Goal: Task Accomplishment & Management: Manage account settings

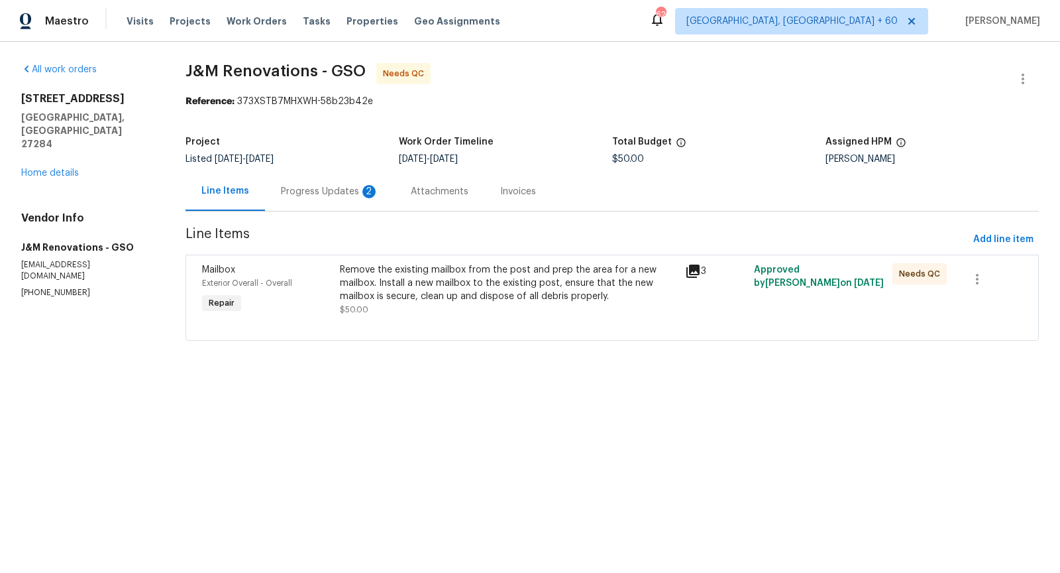
click at [346, 190] on div "Progress Updates 2" at bounding box center [330, 191] width 98 height 13
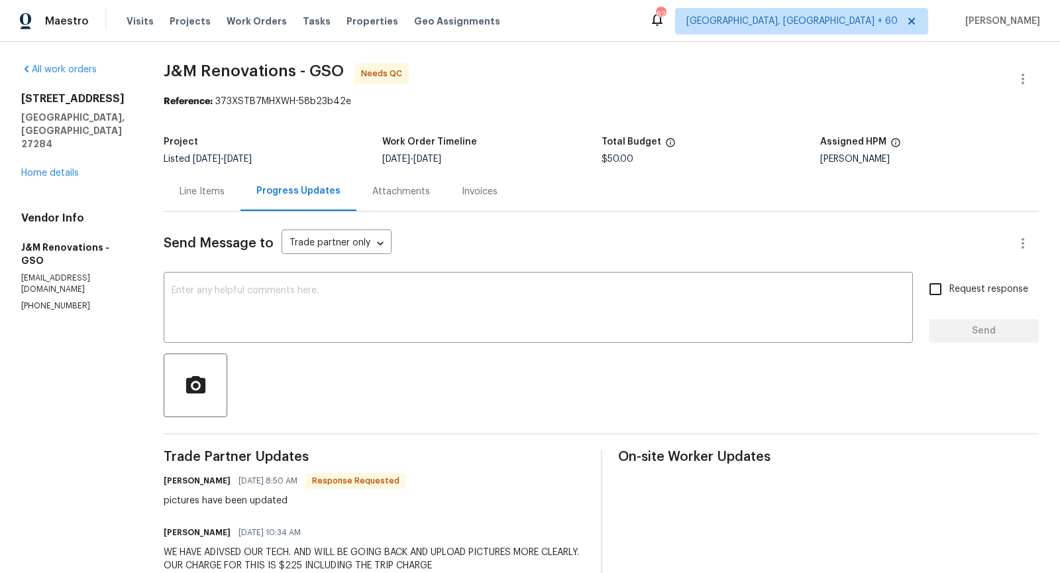
click at [215, 190] on div "Line Items" at bounding box center [202, 191] width 45 height 13
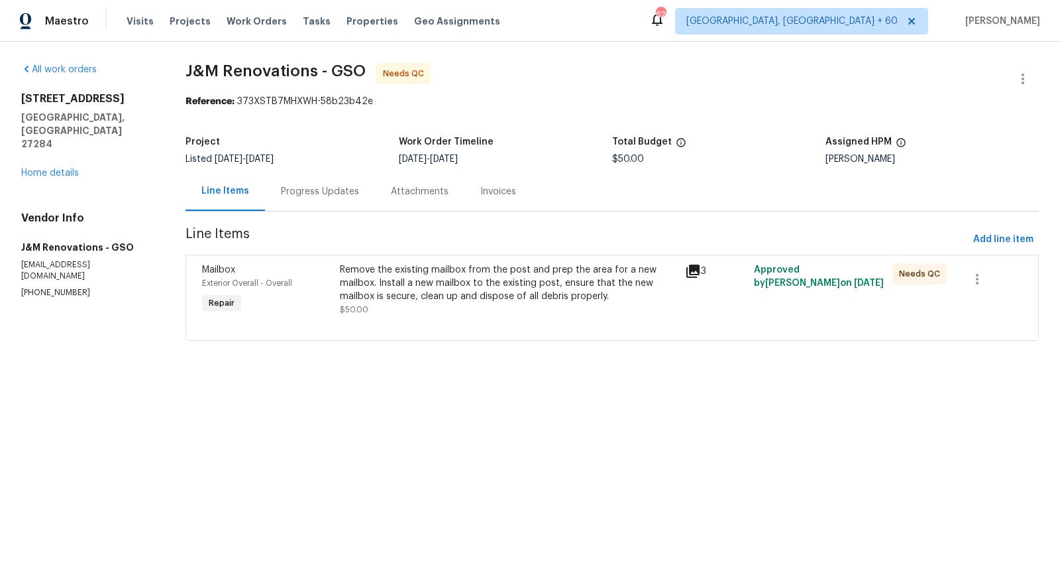
click at [690, 277] on icon at bounding box center [693, 271] width 16 height 16
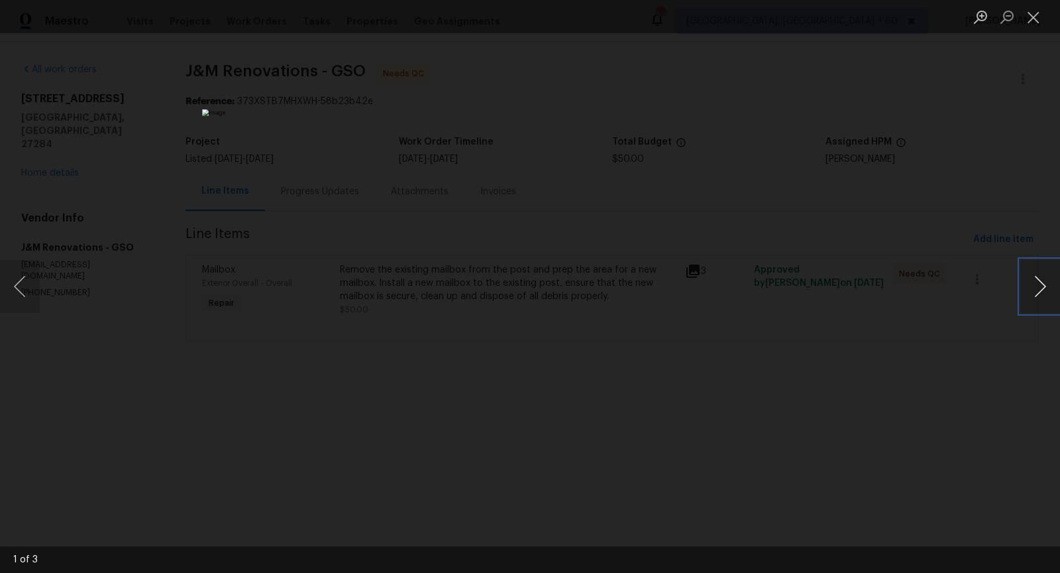
click at [1034, 289] on button "Next image" at bounding box center [1040, 286] width 40 height 53
click at [1035, 298] on button "Next image" at bounding box center [1040, 286] width 40 height 53
click at [11, 292] on button "Previous image" at bounding box center [20, 286] width 40 height 53
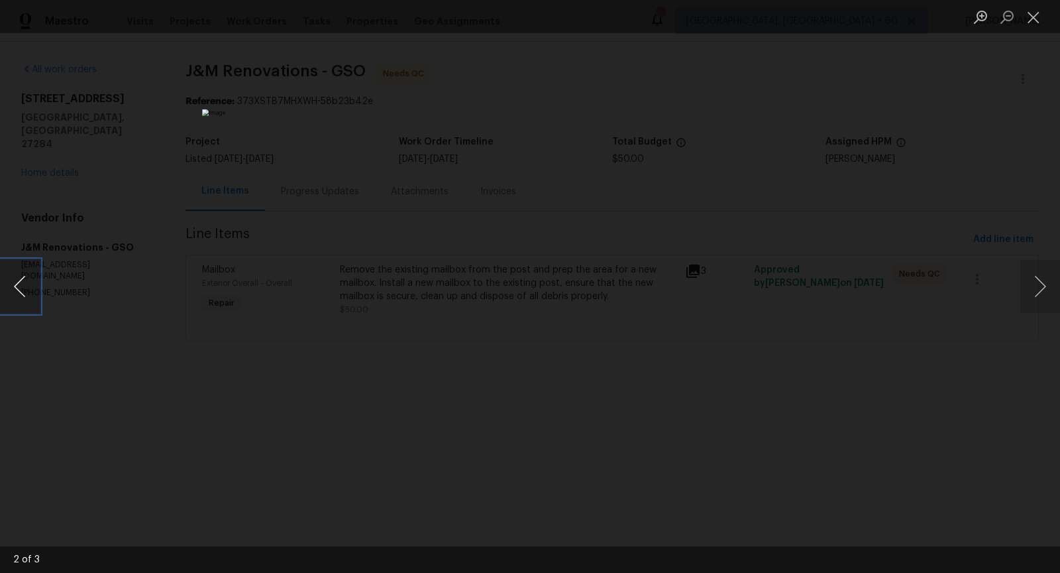
click at [11, 292] on button "Previous image" at bounding box center [20, 286] width 40 height 53
click at [17, 286] on button "Previous image" at bounding box center [20, 286] width 40 height 53
click at [1042, 18] on button "Close lightbox" at bounding box center [1033, 16] width 27 height 23
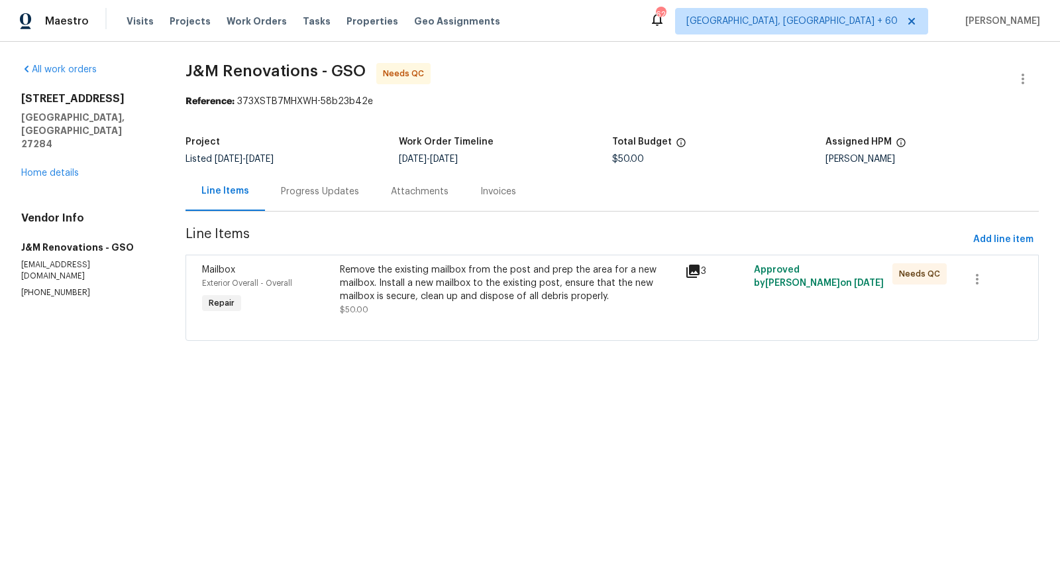
click at [315, 195] on div "Progress Updates" at bounding box center [320, 191] width 78 height 13
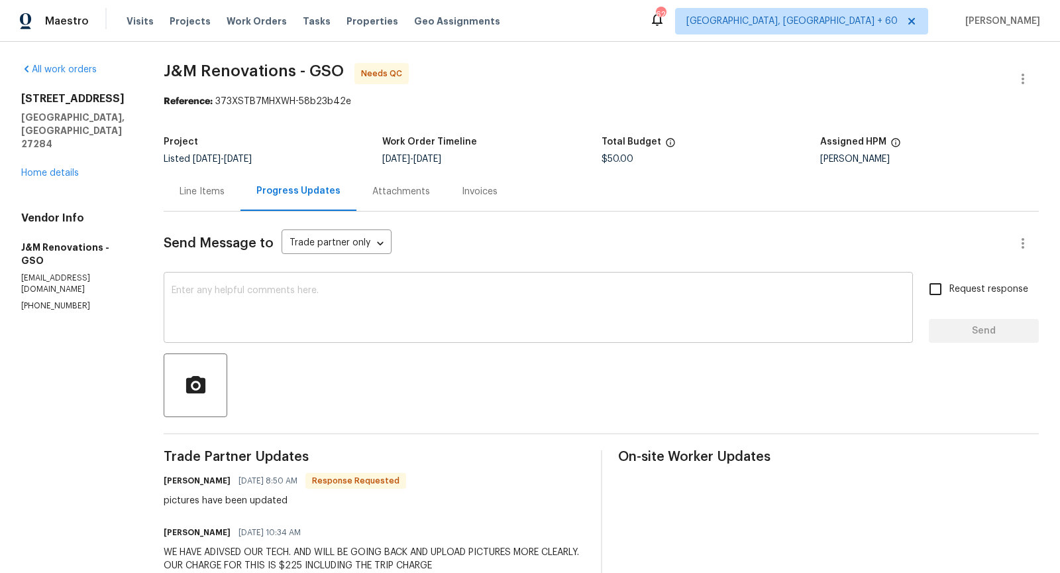
click at [343, 325] on textarea at bounding box center [539, 309] width 734 height 46
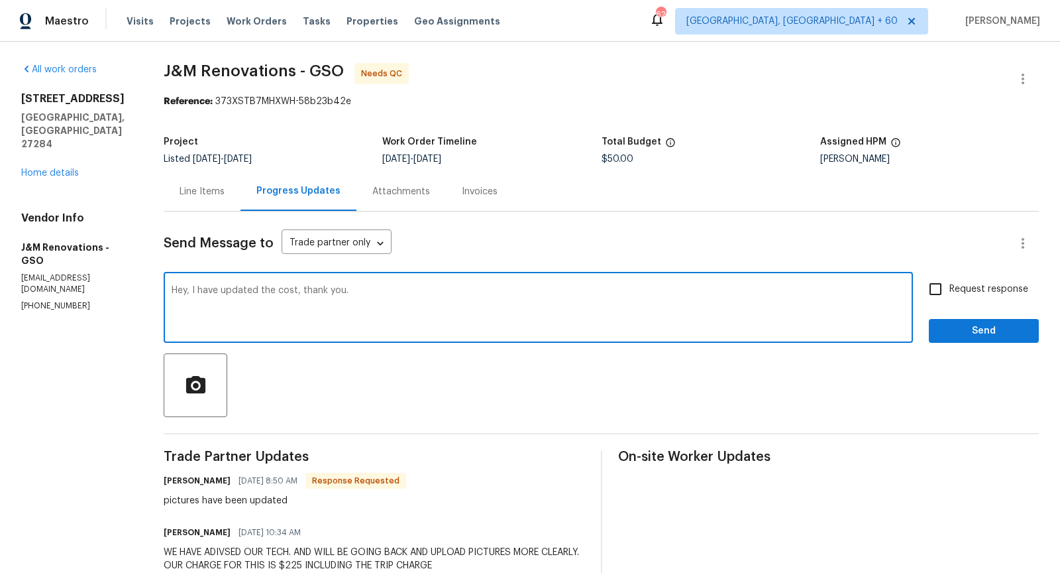
type textarea "Hey, I have updated the cost, thank you."
click at [979, 329] on span "Send" at bounding box center [984, 331] width 89 height 17
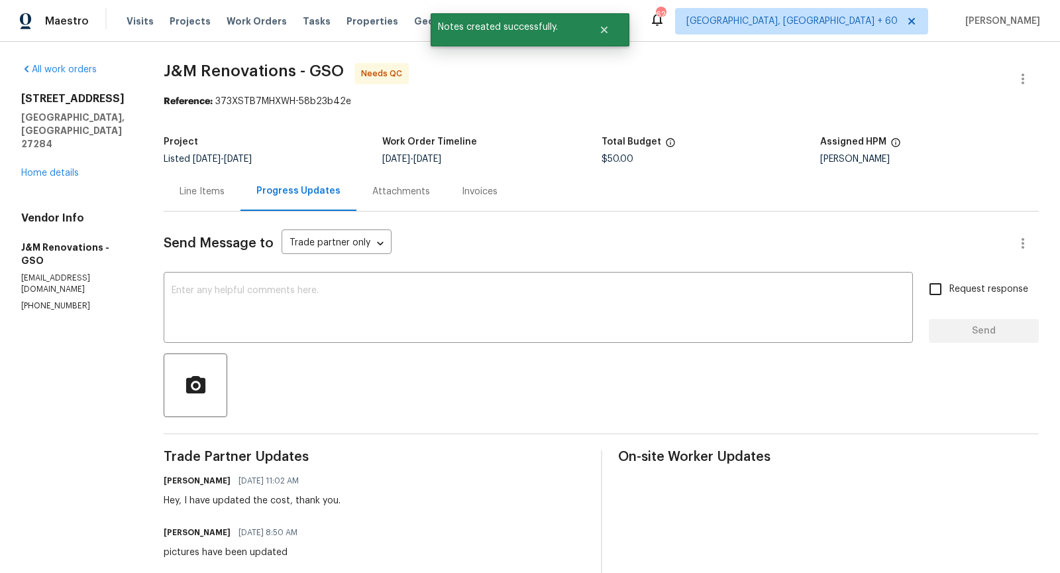
click at [214, 195] on div "Line Items" at bounding box center [202, 191] width 45 height 13
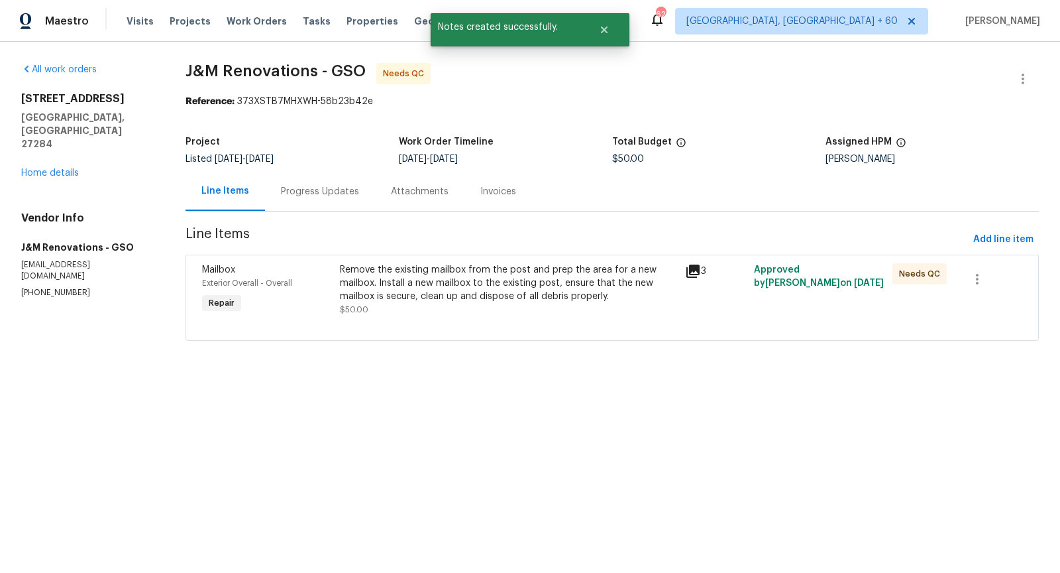
click at [430, 294] on div "Remove the existing mailbox from the post and prep the area for a new mailbox. …" at bounding box center [508, 283] width 337 height 40
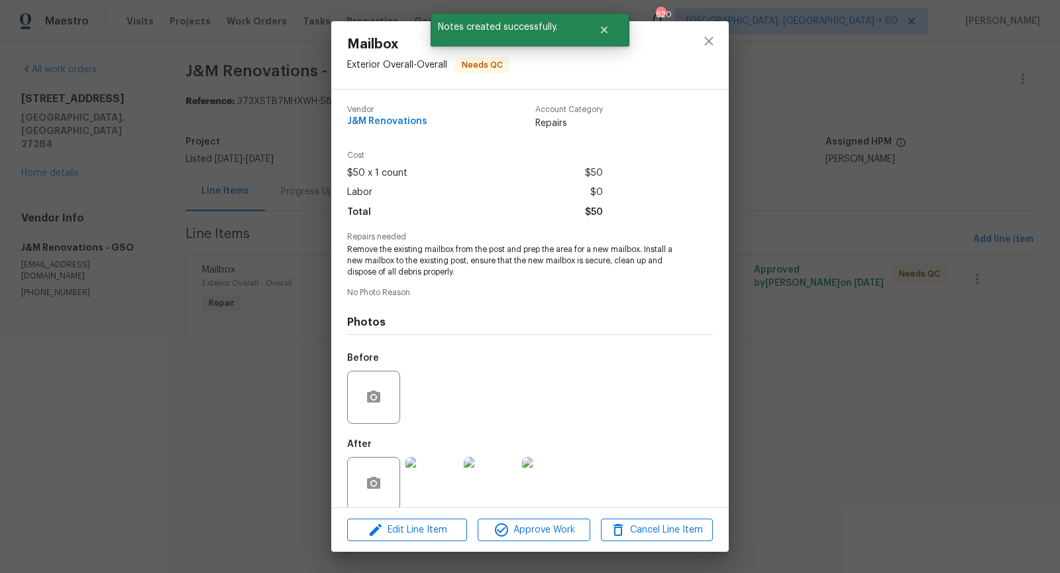
scroll to position [15, 0]
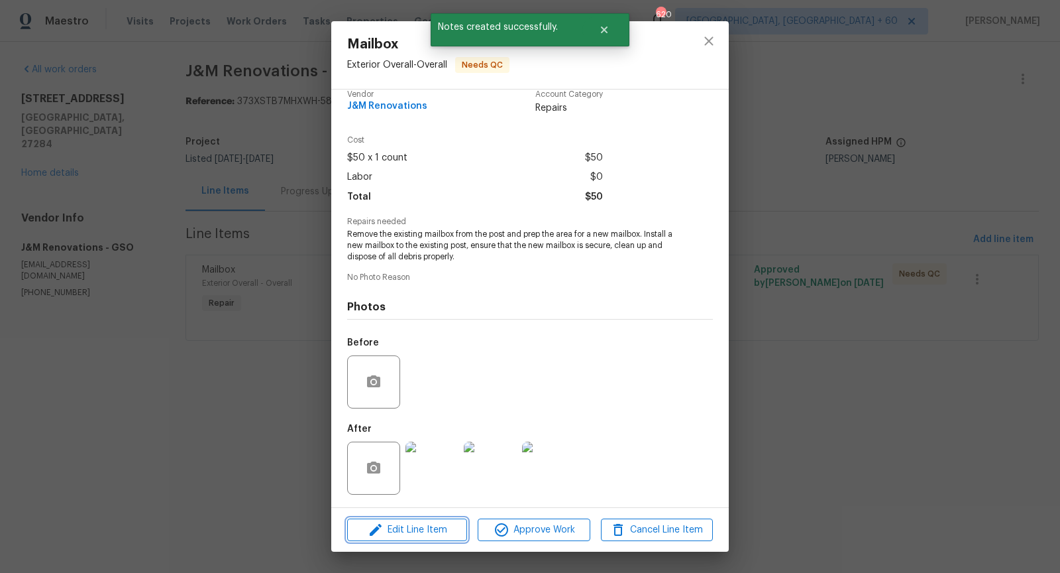
click at [408, 526] on span "Edit Line Item" at bounding box center [407, 529] width 112 height 17
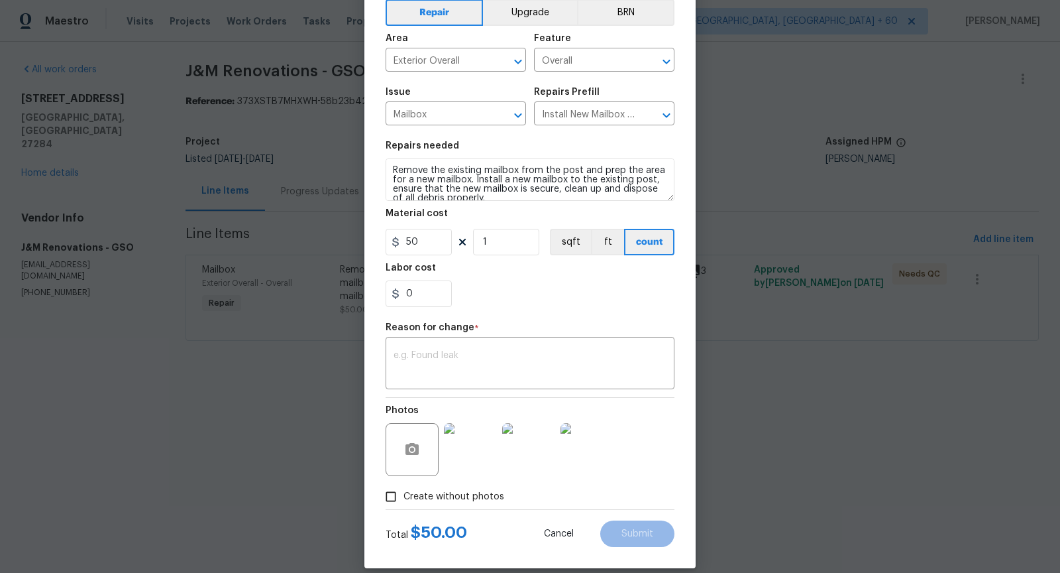
scroll to position [80, 0]
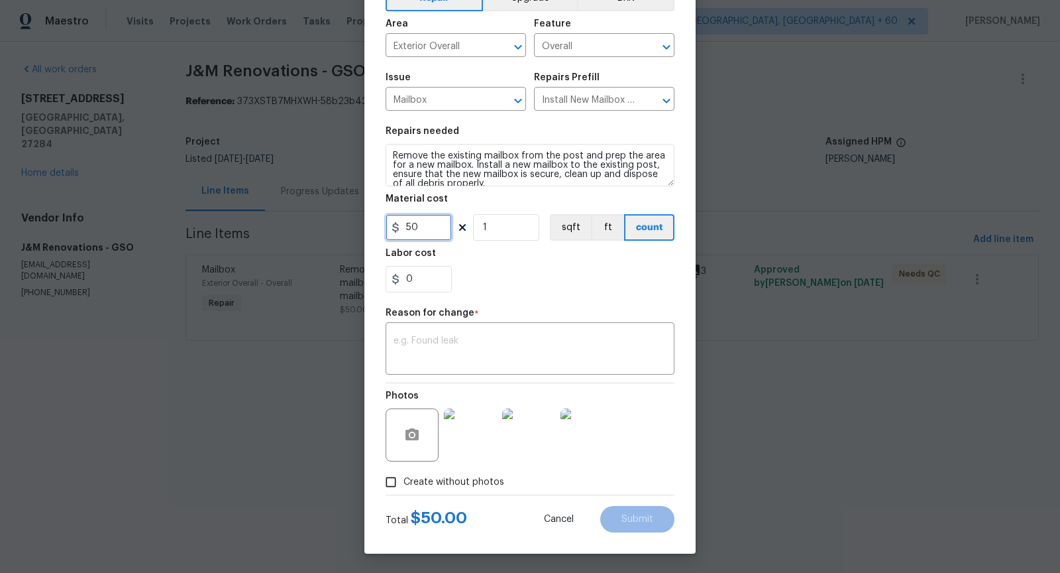
click at [427, 225] on input "50" at bounding box center [419, 227] width 66 height 27
type input "225"
click at [419, 364] on div "x ​" at bounding box center [530, 349] width 289 height 49
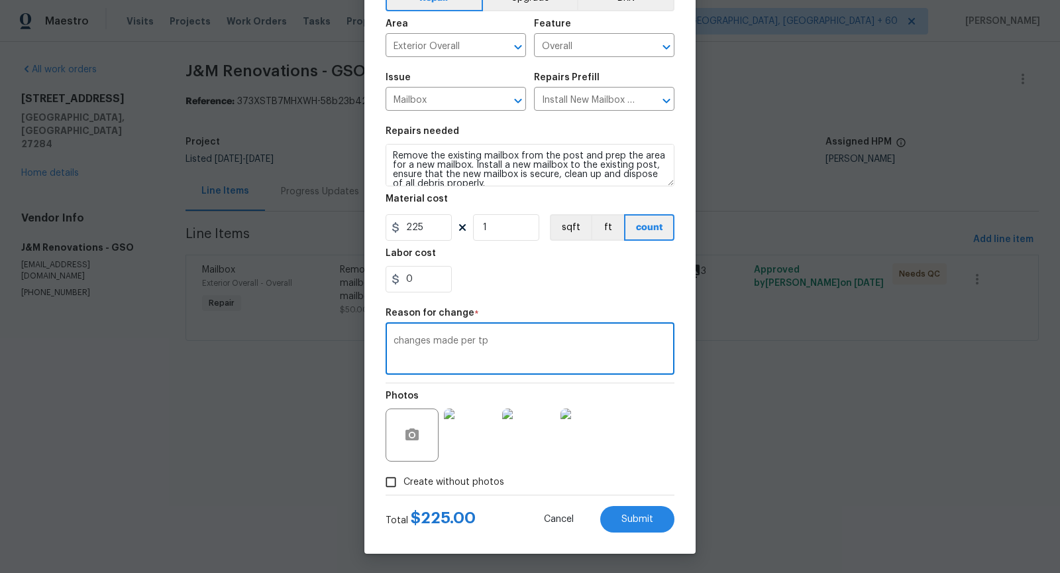
click at [553, 351] on textarea "changes made per tp" at bounding box center [530, 350] width 273 height 28
type textarea "changes made per tp"
click at [652, 519] on span "Submit" at bounding box center [638, 519] width 32 height 10
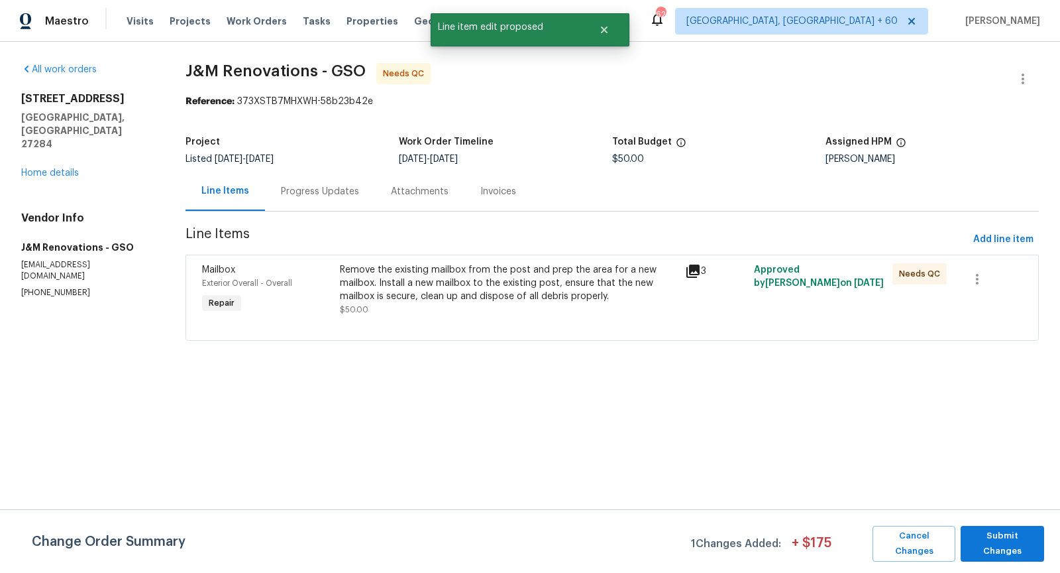
scroll to position [0, 0]
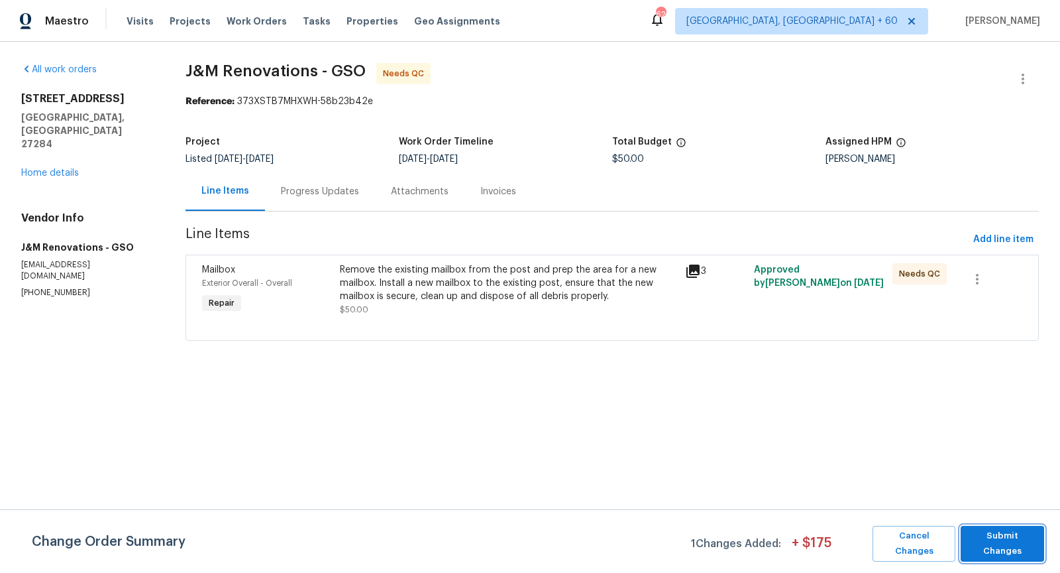
click at [996, 539] on span "Submit Changes" at bounding box center [1002, 543] width 70 height 30
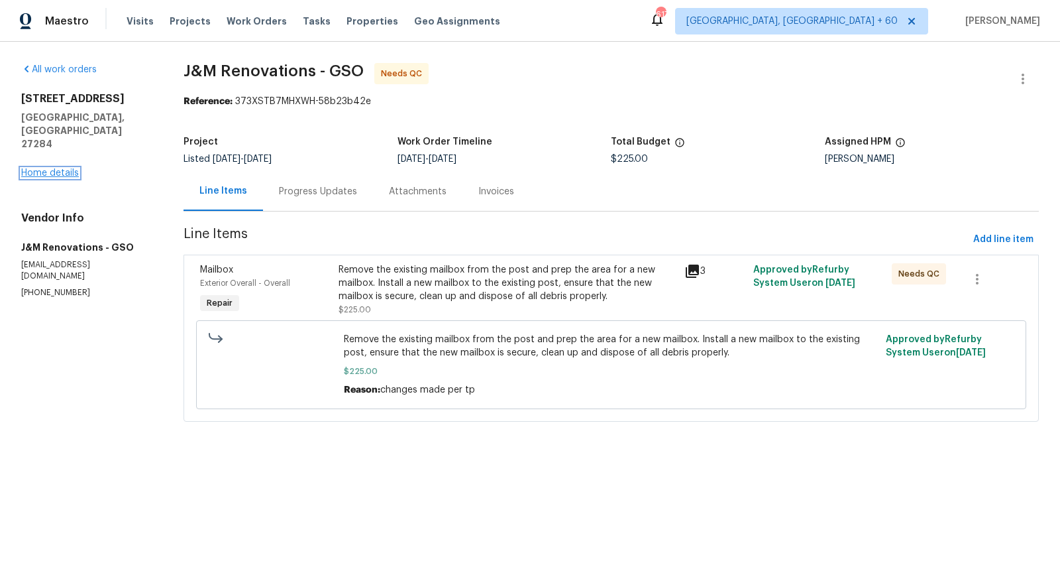
click at [57, 168] on link "Home details" at bounding box center [50, 172] width 58 height 9
